Goal: Find specific page/section: Find specific page/section

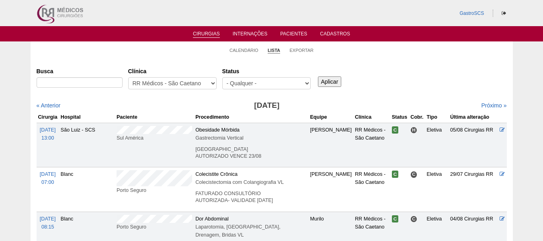
click at [212, 33] on link "Cirurgias" at bounding box center [206, 34] width 27 height 7
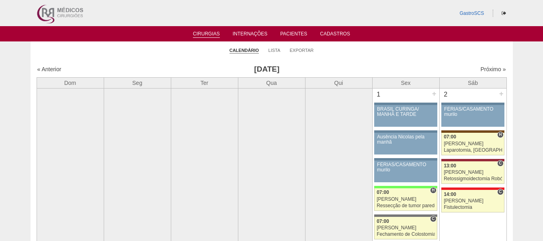
click at [213, 35] on link "Cirurgias" at bounding box center [206, 34] width 27 height 7
click at [205, 33] on link "Cirurgias" at bounding box center [206, 34] width 27 height 7
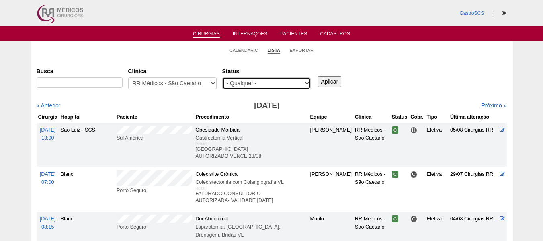
click at [261, 85] on select "- Qualquer - Reservada Confirmada Suspensa Cancelada" at bounding box center [266, 83] width 88 height 12
select select "conf"
click at [222, 77] on select "- Qualquer - Reservada Confirmada Suspensa Cancelada" at bounding box center [266, 83] width 88 height 12
click at [330, 82] on input "Aplicar" at bounding box center [330, 81] width 24 height 10
